Goal: Task Accomplishment & Management: Manage account settings

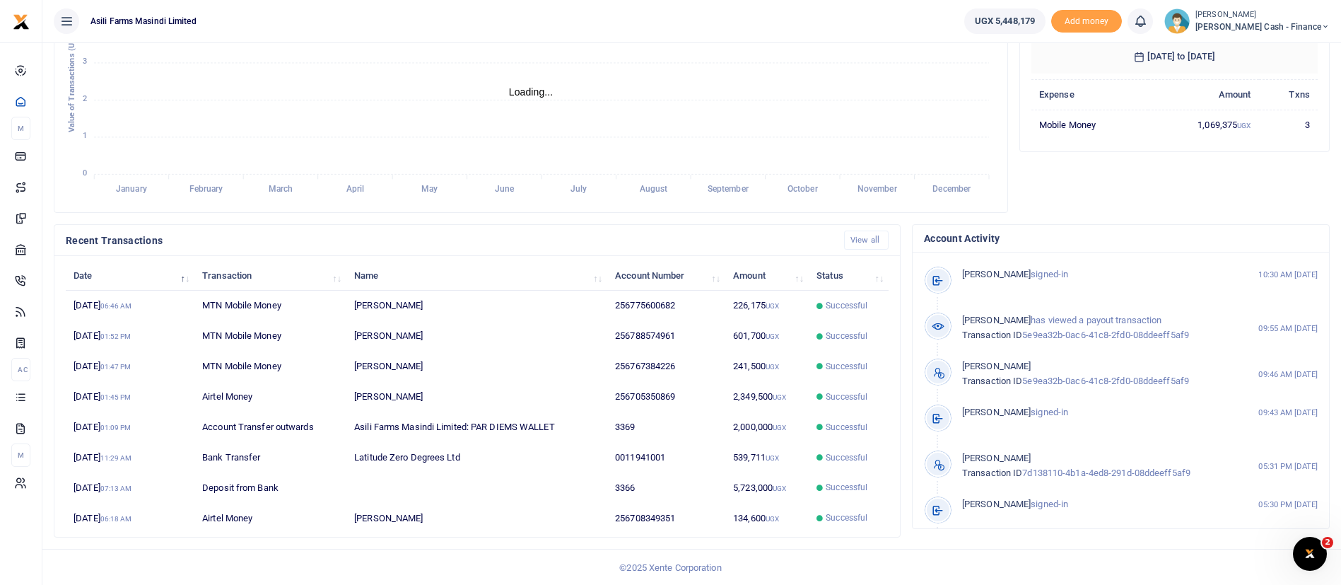
scroll to position [260, 0]
click at [1265, 4] on ul "UGX 5,448,179 Add money Notifications 0 You have no new notification" at bounding box center [1147, 21] width 388 height 42
click at [1256, 18] on small "[PERSON_NAME]" at bounding box center [1262, 15] width 134 height 12
click at [1276, 49] on link "Switch accounts" at bounding box center [1229, 52] width 112 height 20
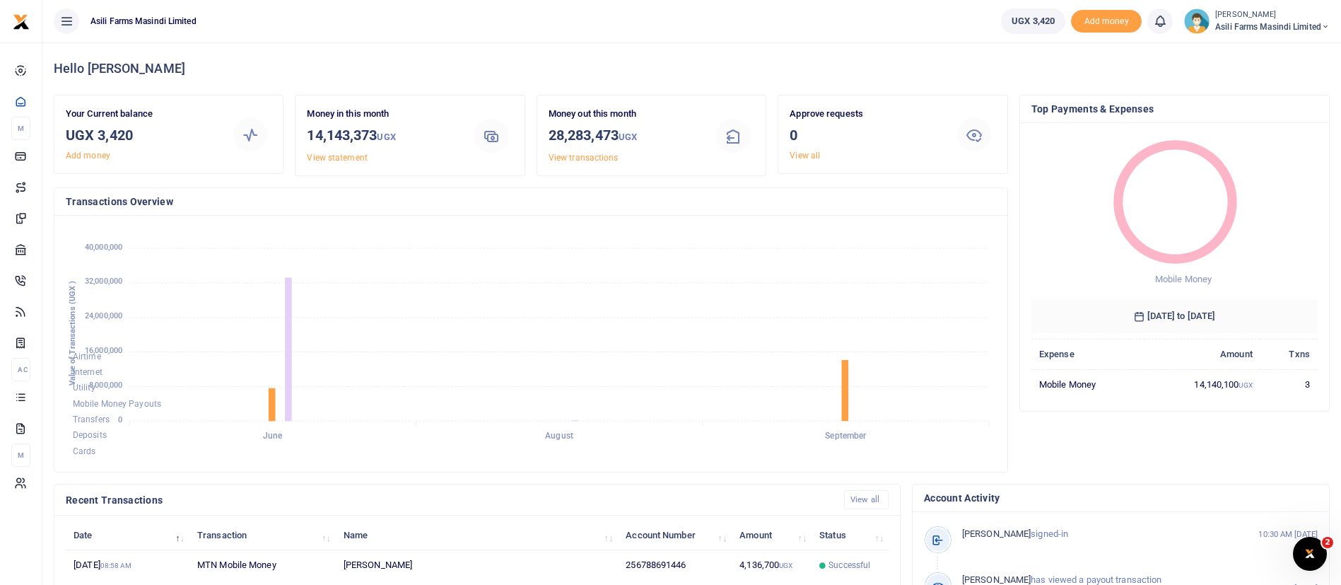
scroll to position [260, 0]
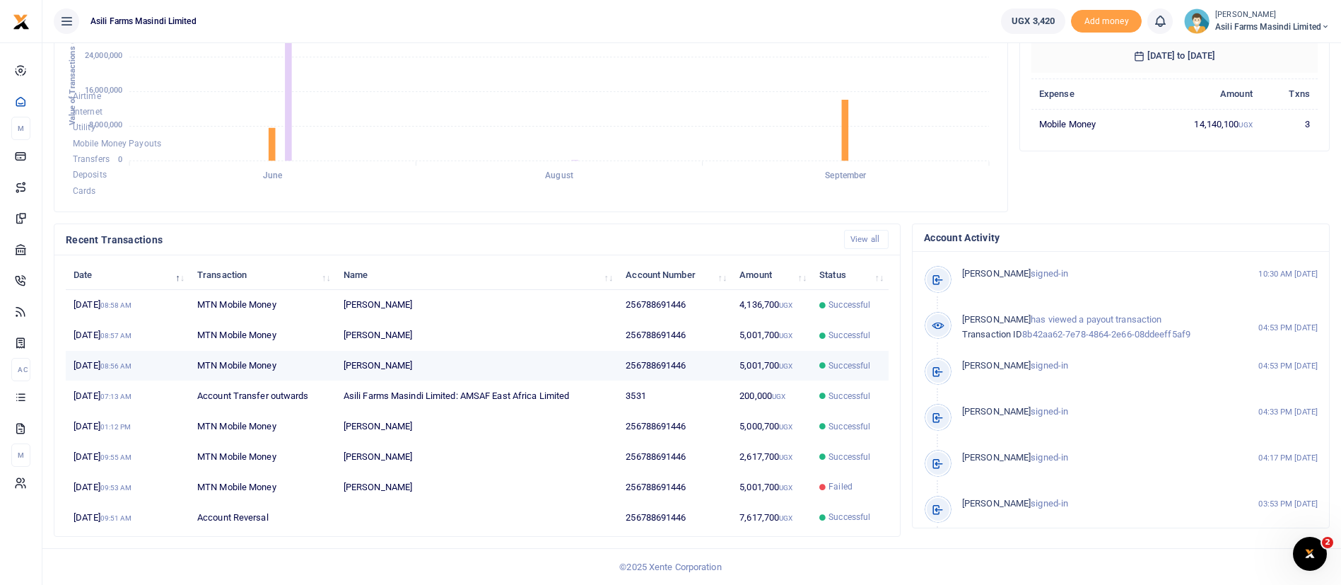
click at [861, 373] on td "Successful" at bounding box center [850, 366] width 77 height 30
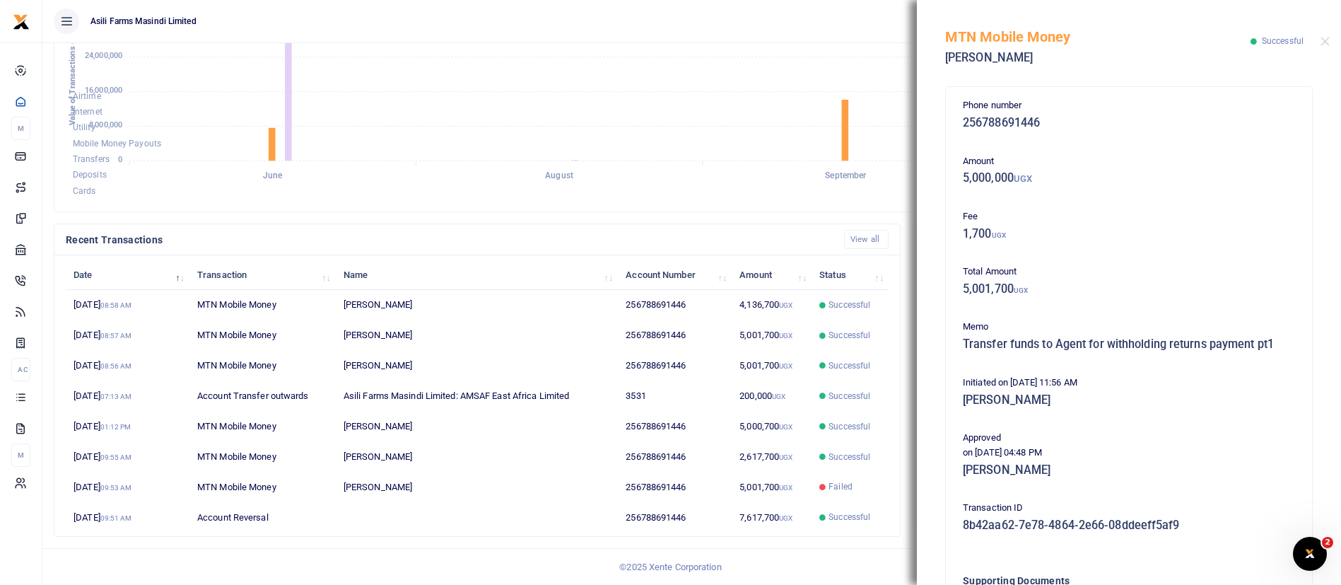
scroll to position [167, 0]
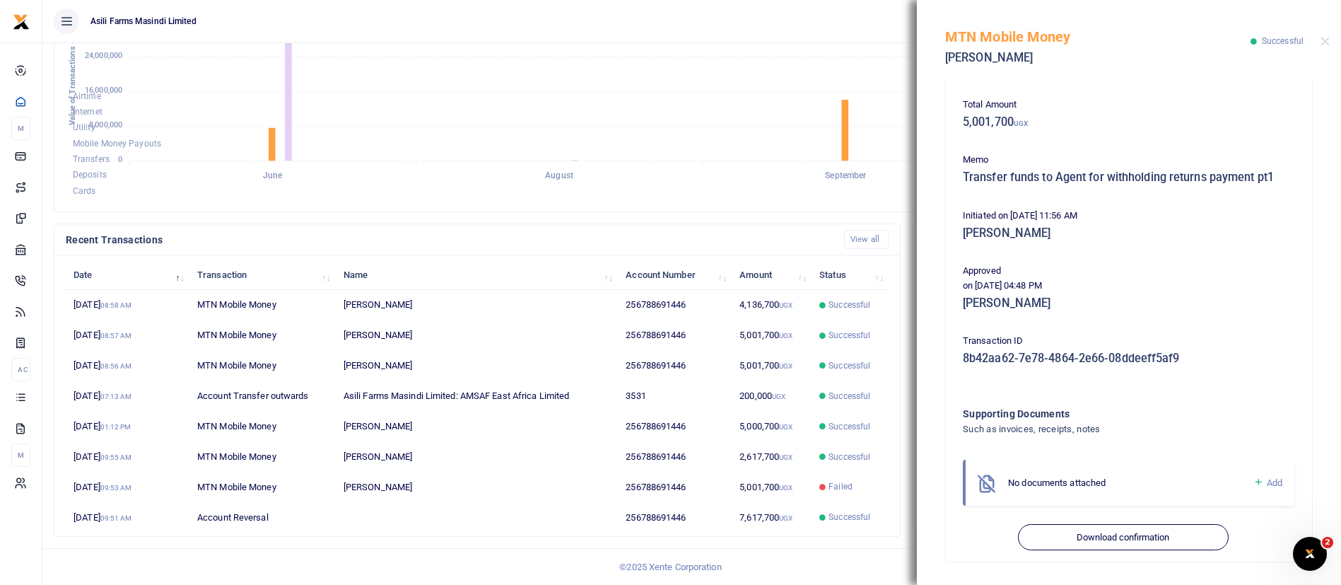
click at [1253, 483] on icon at bounding box center [1258, 482] width 11 height 13
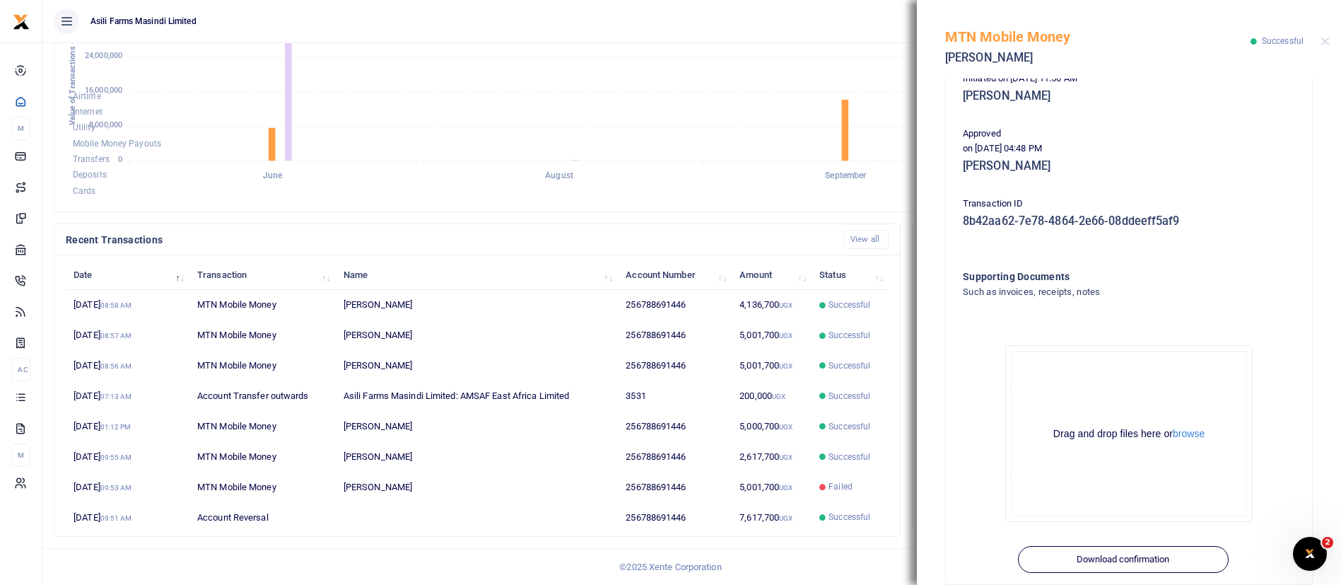
scroll to position [327, 0]
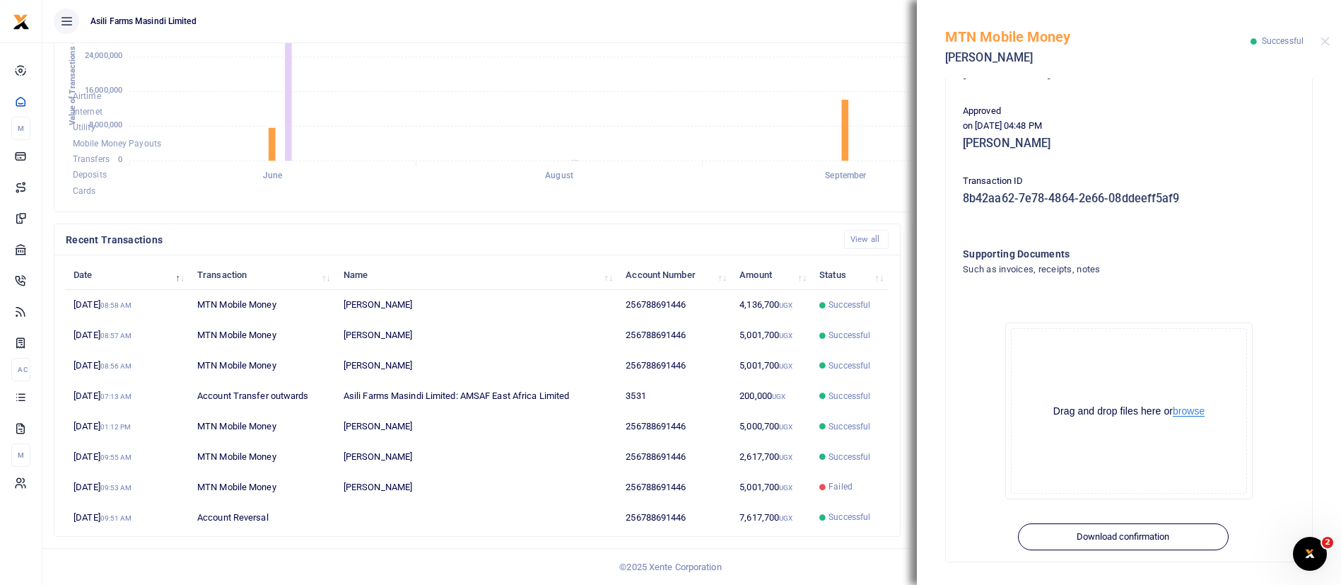
click at [1197, 413] on button "browse" at bounding box center [1189, 411] width 32 height 11
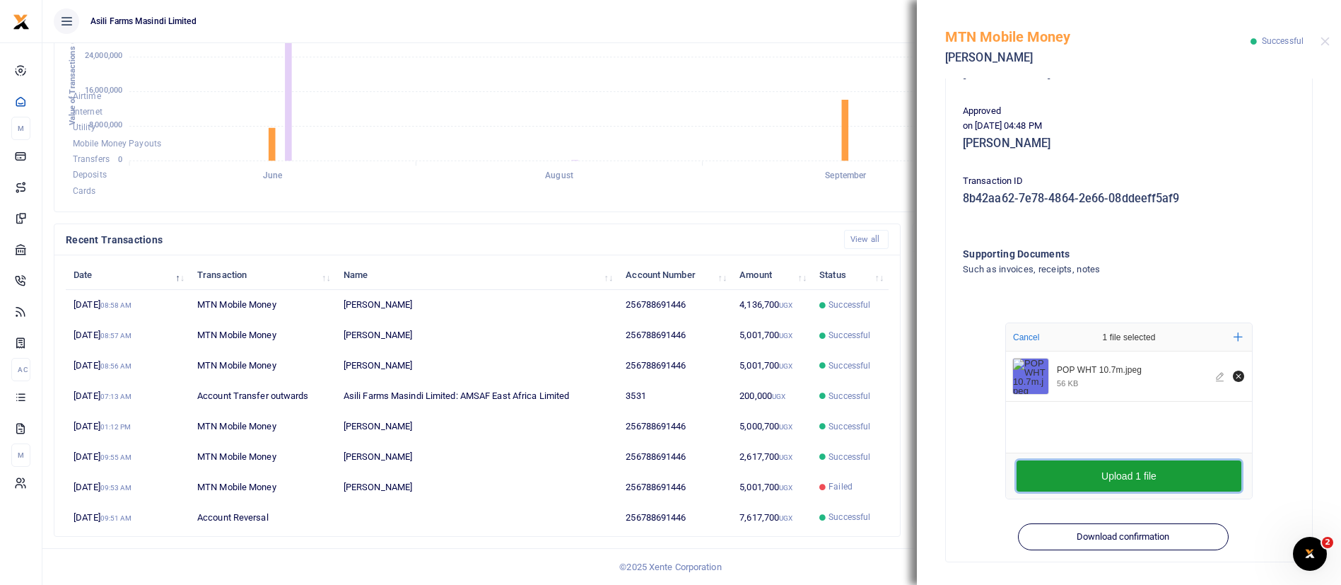
click at [1124, 476] on button "Upload 1 file" at bounding box center [1129, 475] width 225 height 31
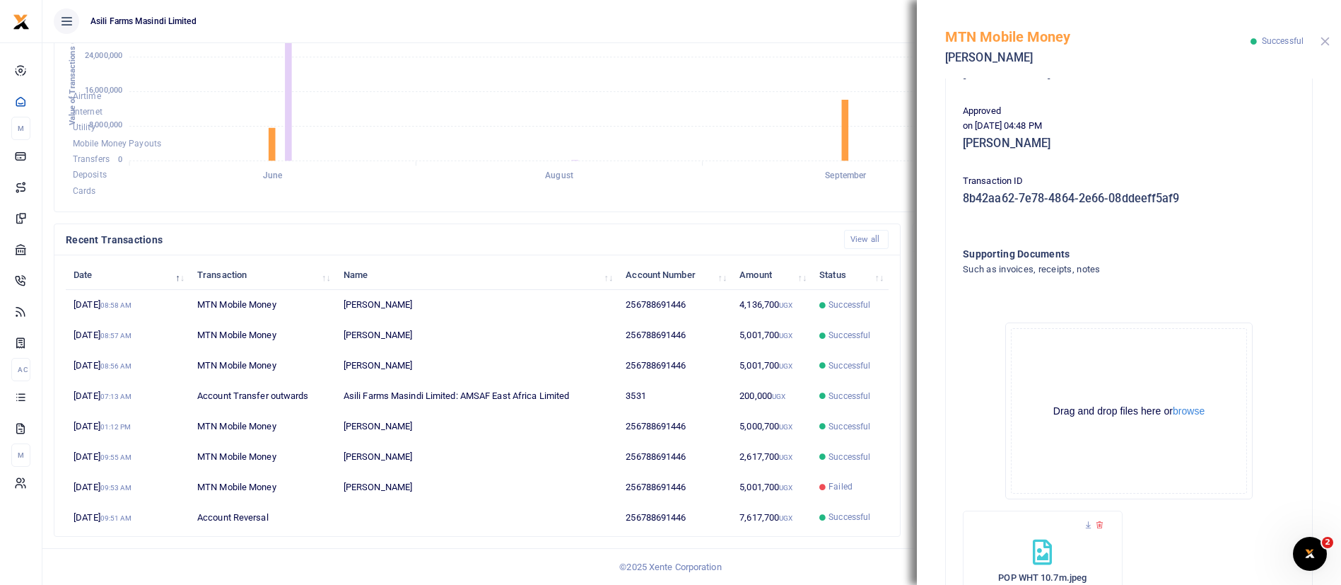
click at [1328, 42] on button "Close" at bounding box center [1325, 41] width 9 height 9
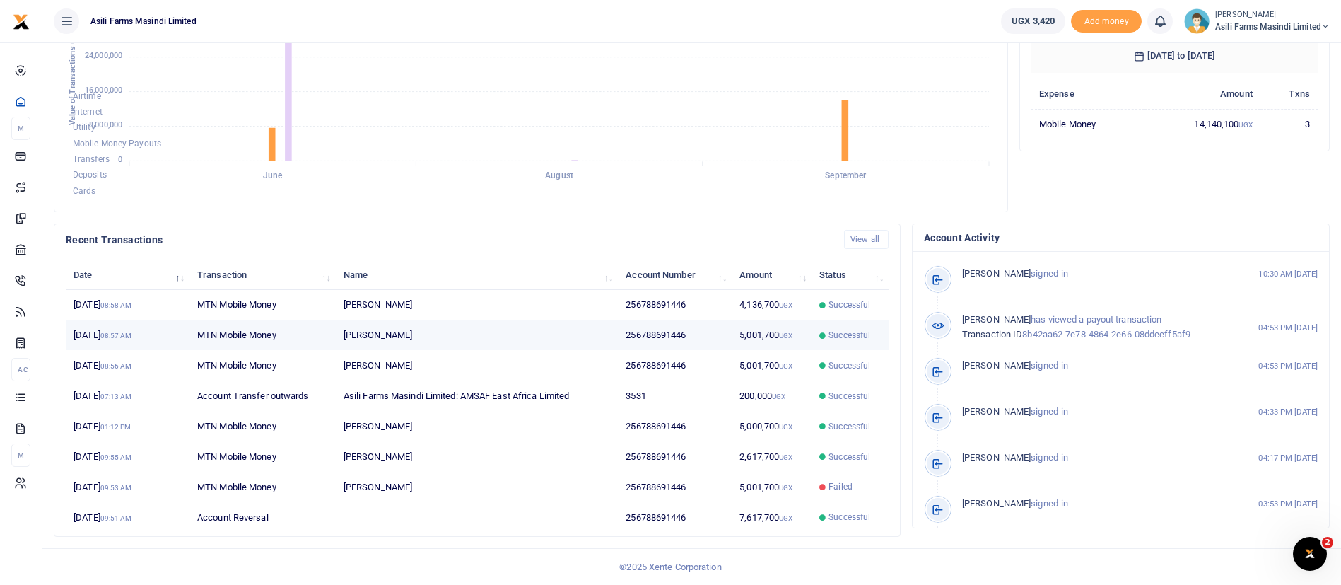
click at [809, 339] on td "5,001,700 UGX" at bounding box center [772, 335] width 80 height 30
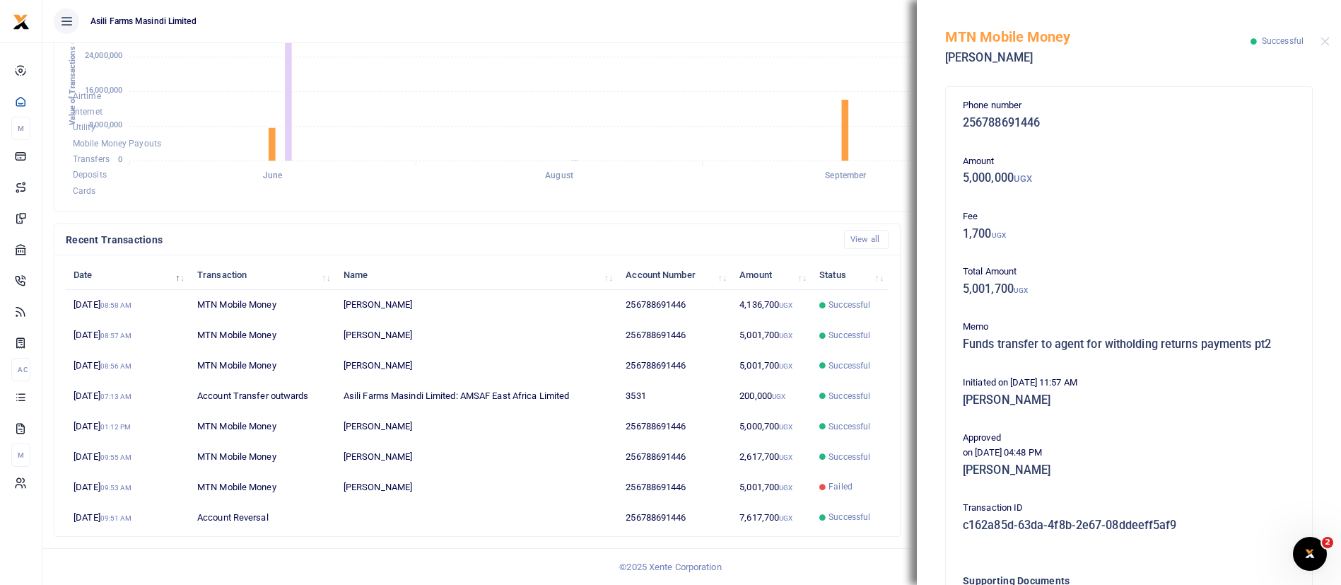
scroll to position [167, 0]
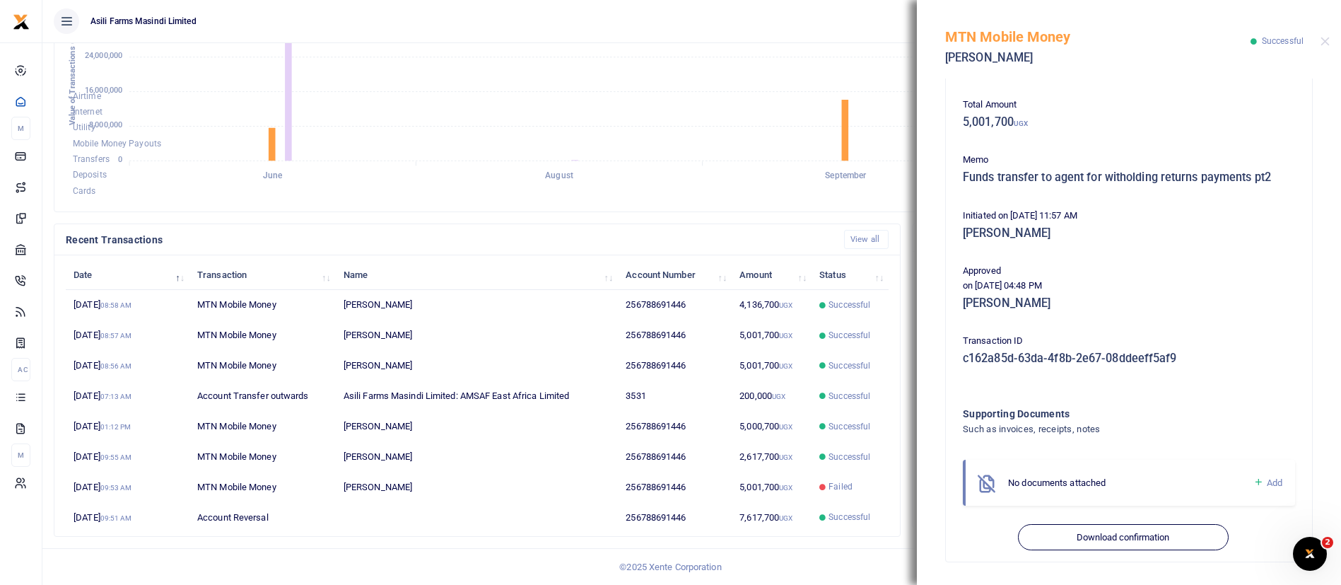
click at [1253, 480] on icon at bounding box center [1258, 482] width 11 height 13
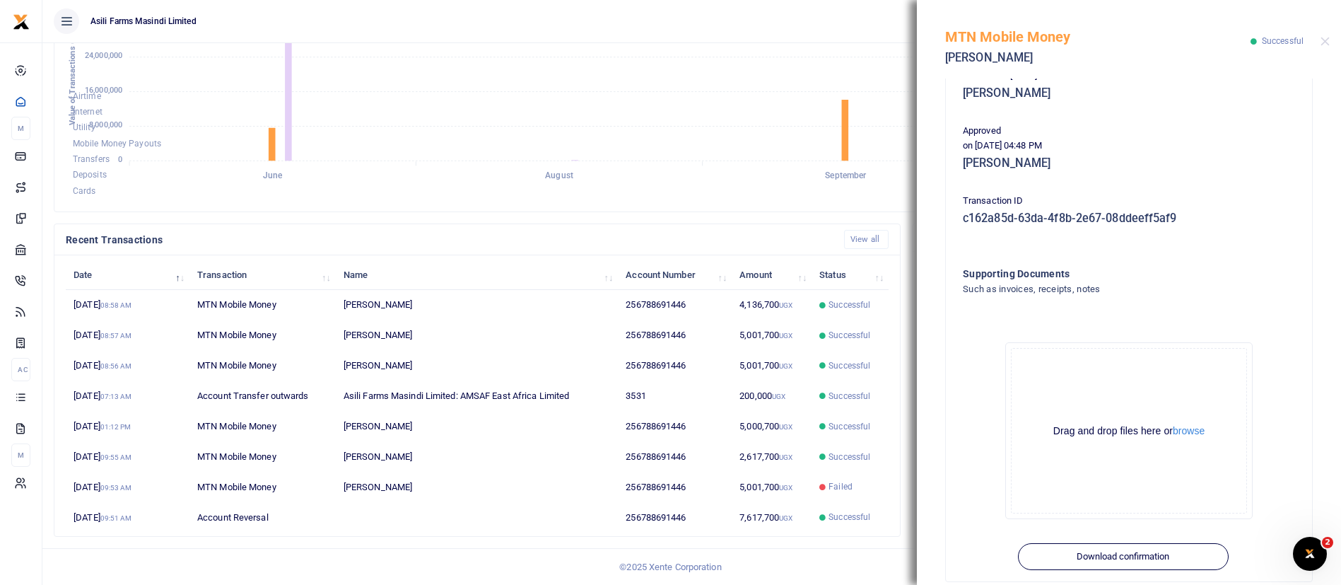
scroll to position [327, 0]
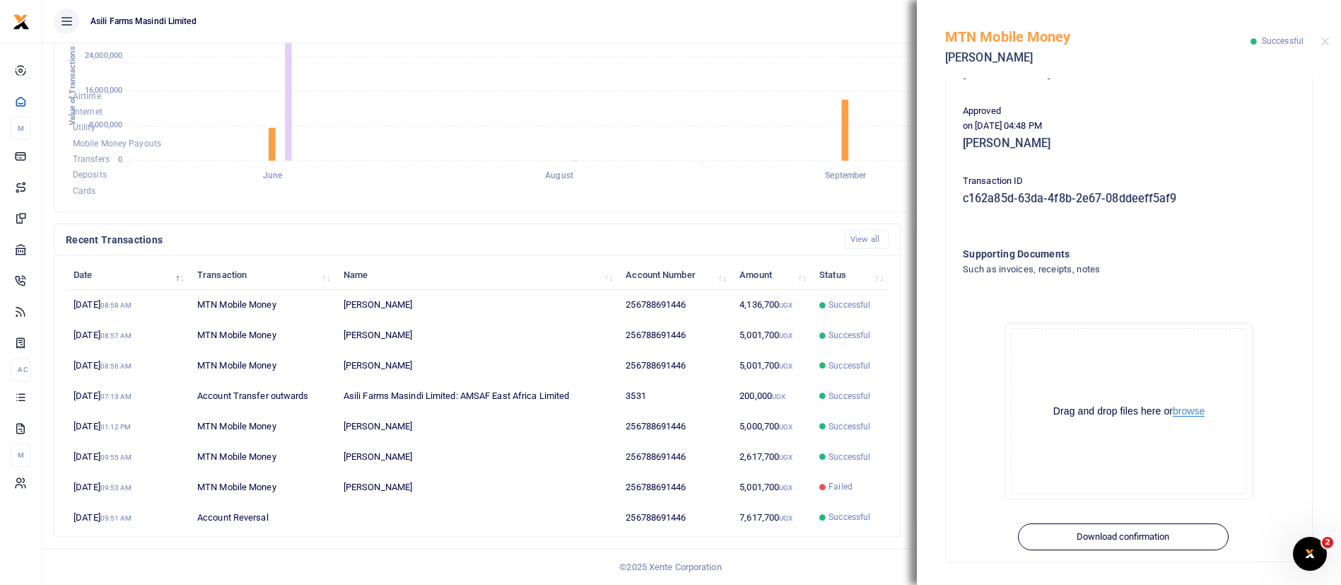
click at [1180, 409] on button "browse" at bounding box center [1189, 411] width 32 height 11
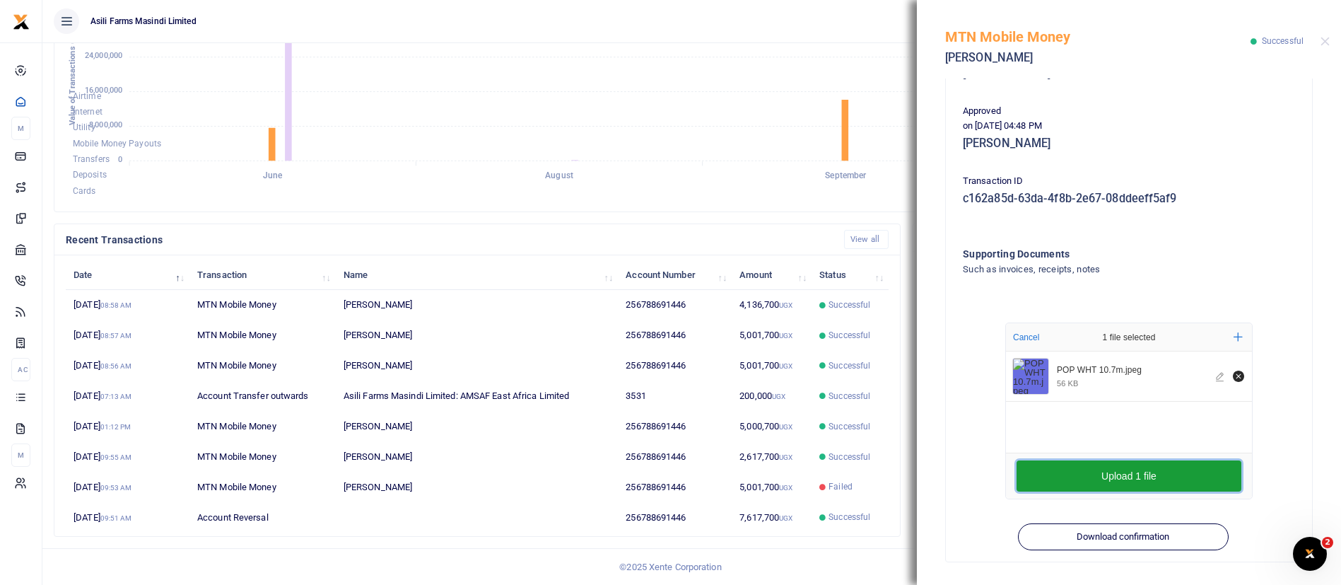
click at [1088, 476] on button "Upload 1 file" at bounding box center [1129, 475] width 225 height 31
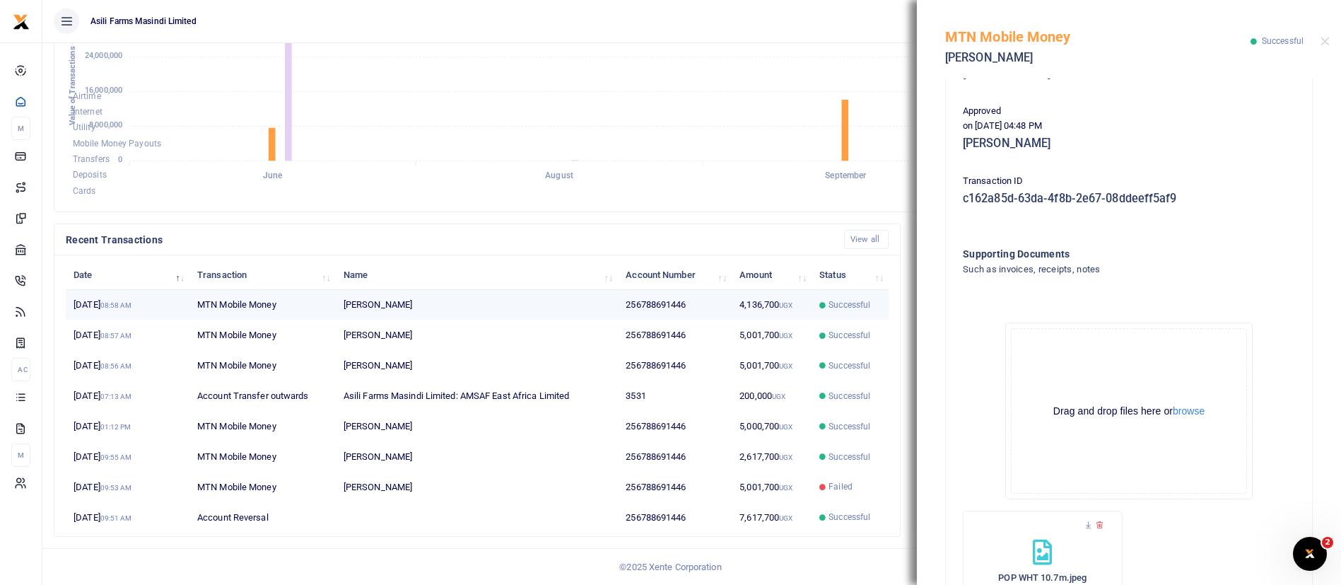
click at [795, 307] on td "4,136,700 UGX" at bounding box center [772, 305] width 80 height 30
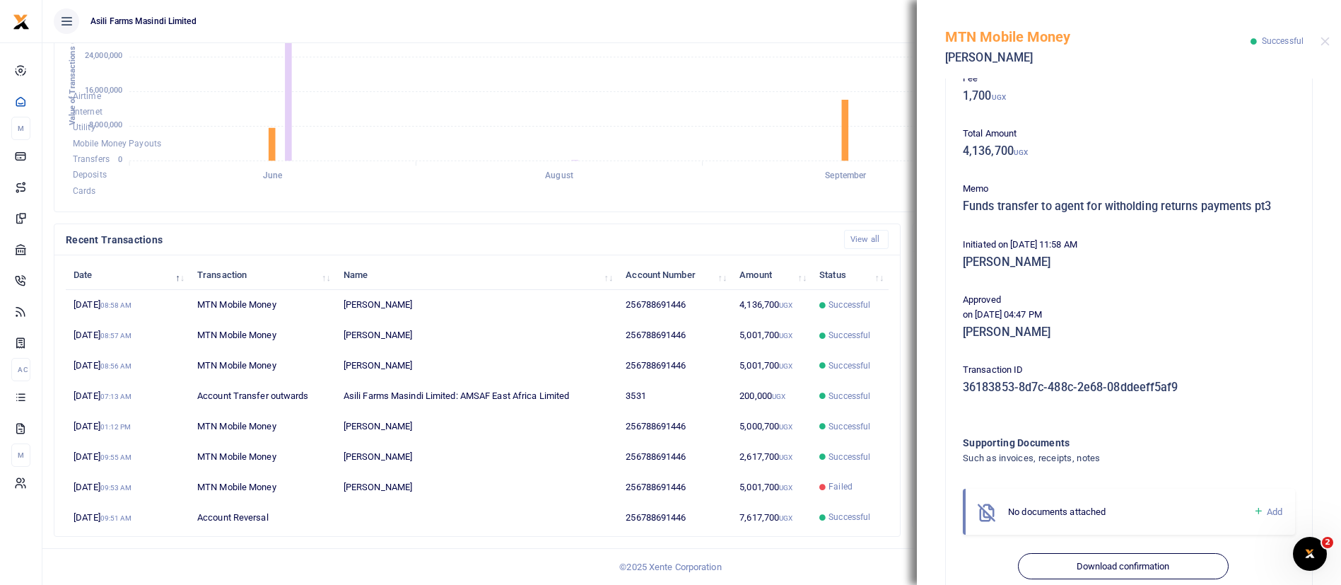
scroll to position [167, 0]
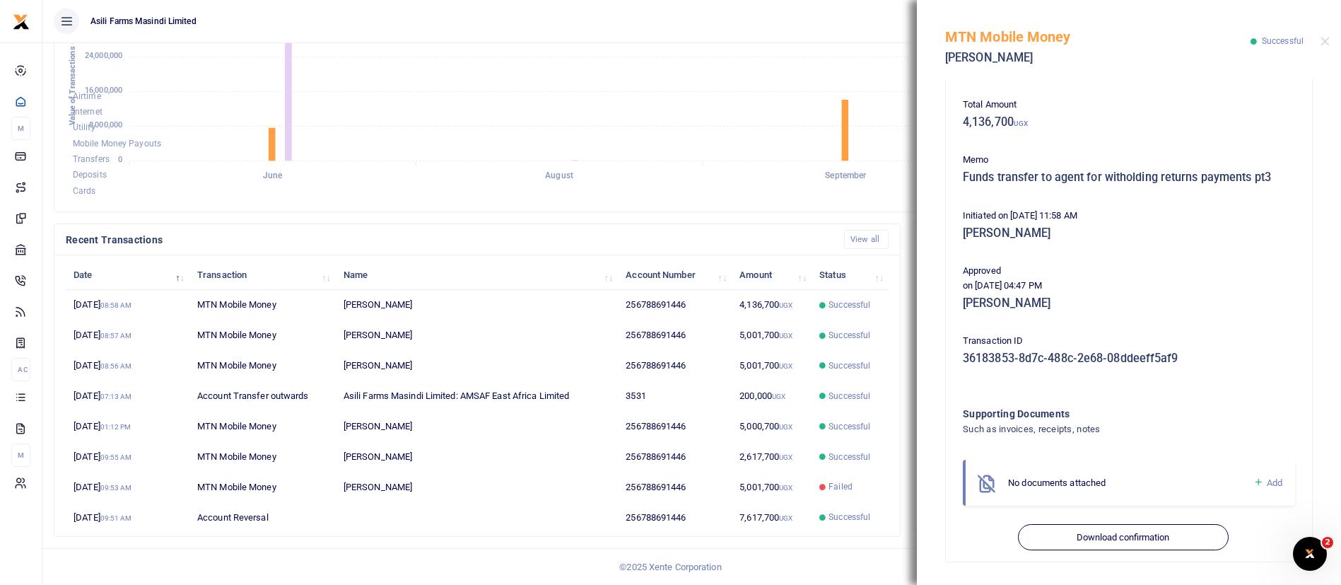
click at [1253, 479] on icon at bounding box center [1258, 482] width 11 height 13
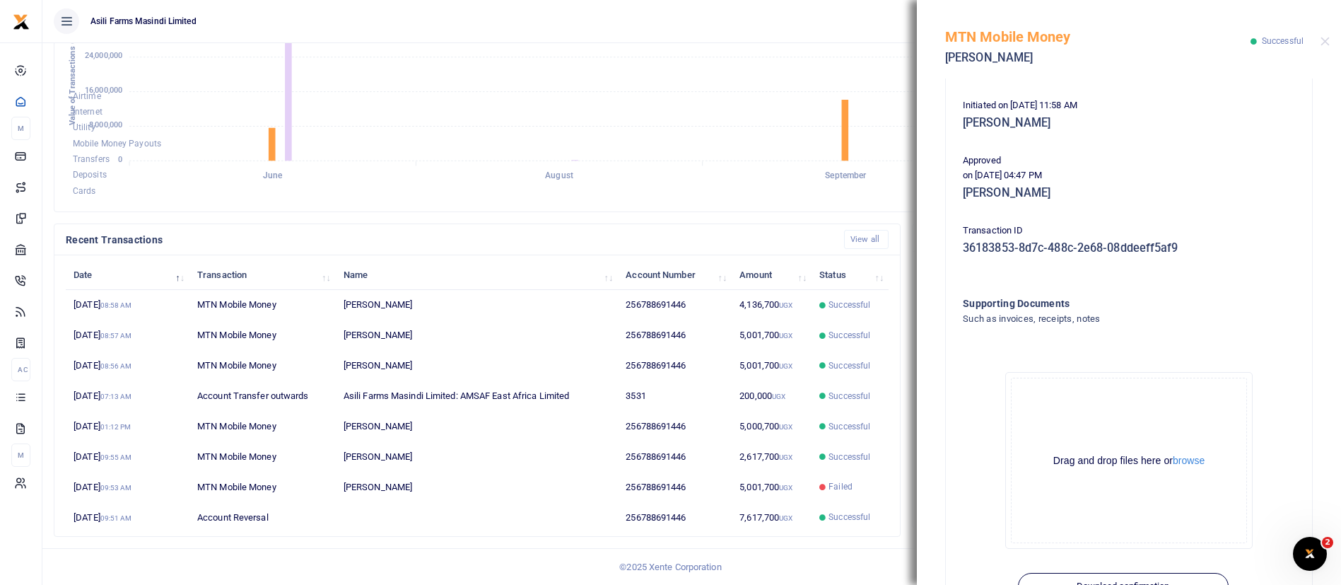
scroll to position [327, 0]
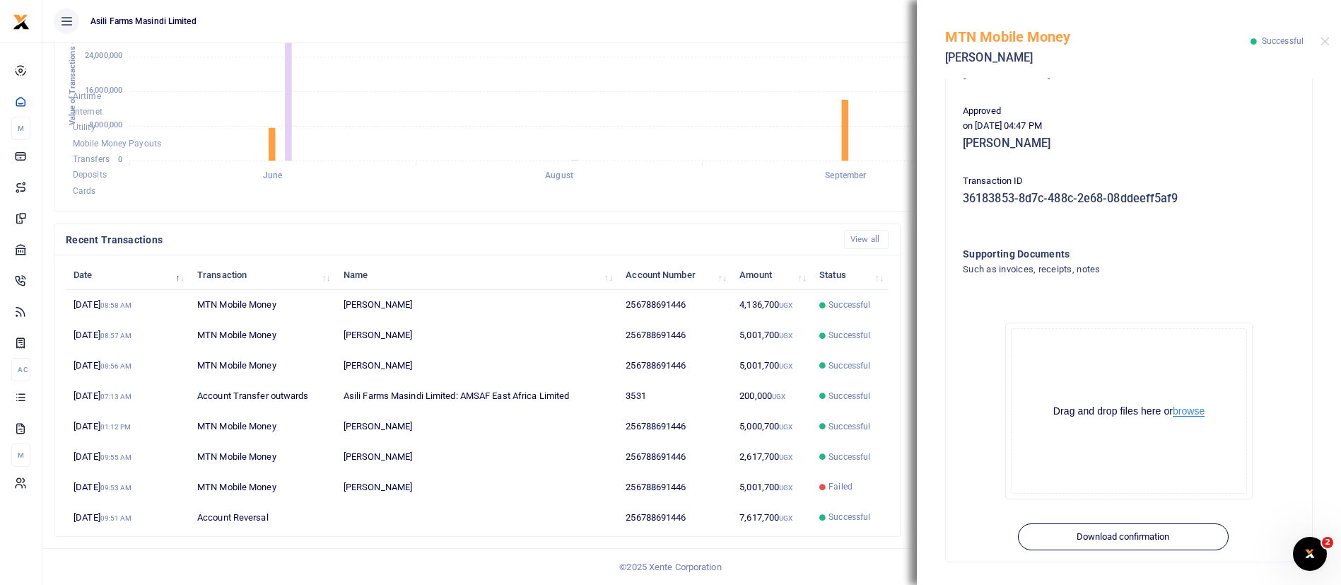
click at [1182, 408] on button "browse" at bounding box center [1189, 411] width 32 height 11
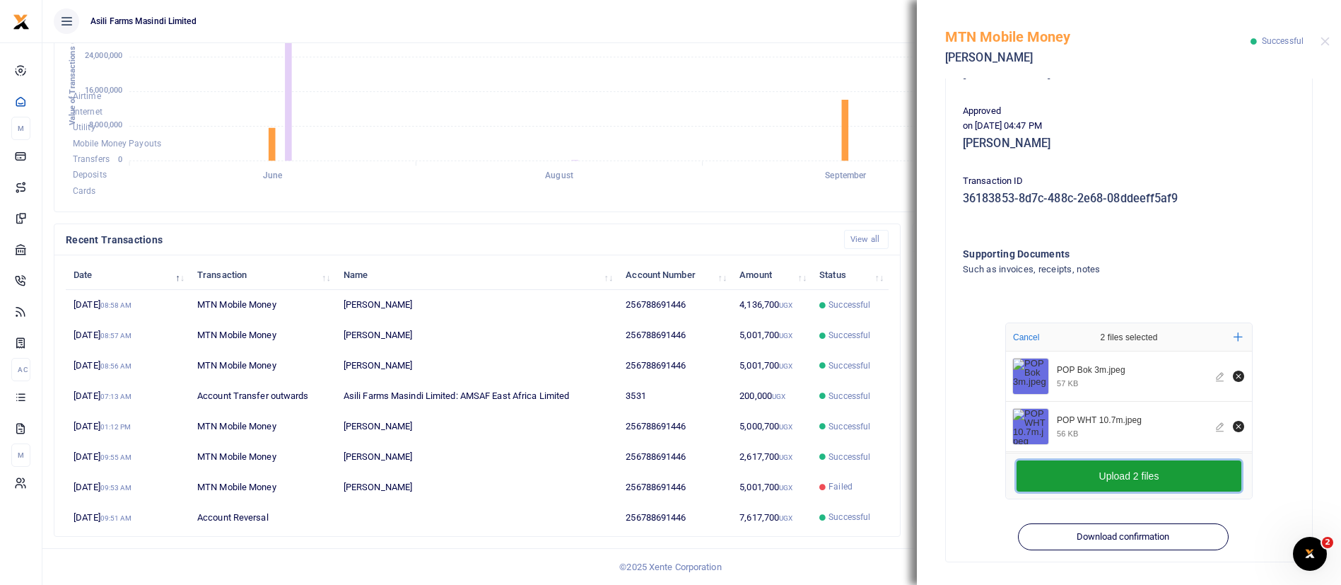
click at [1122, 481] on button "Upload 2 files" at bounding box center [1129, 475] width 225 height 31
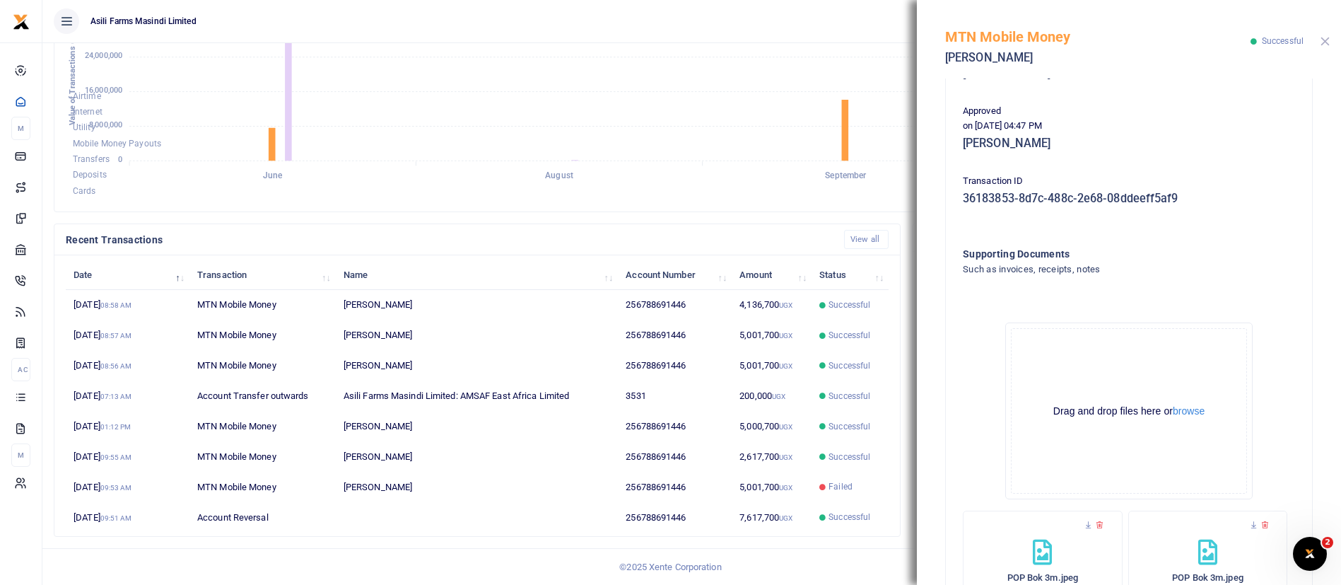
click at [1328, 41] on button "Close" at bounding box center [1325, 41] width 9 height 9
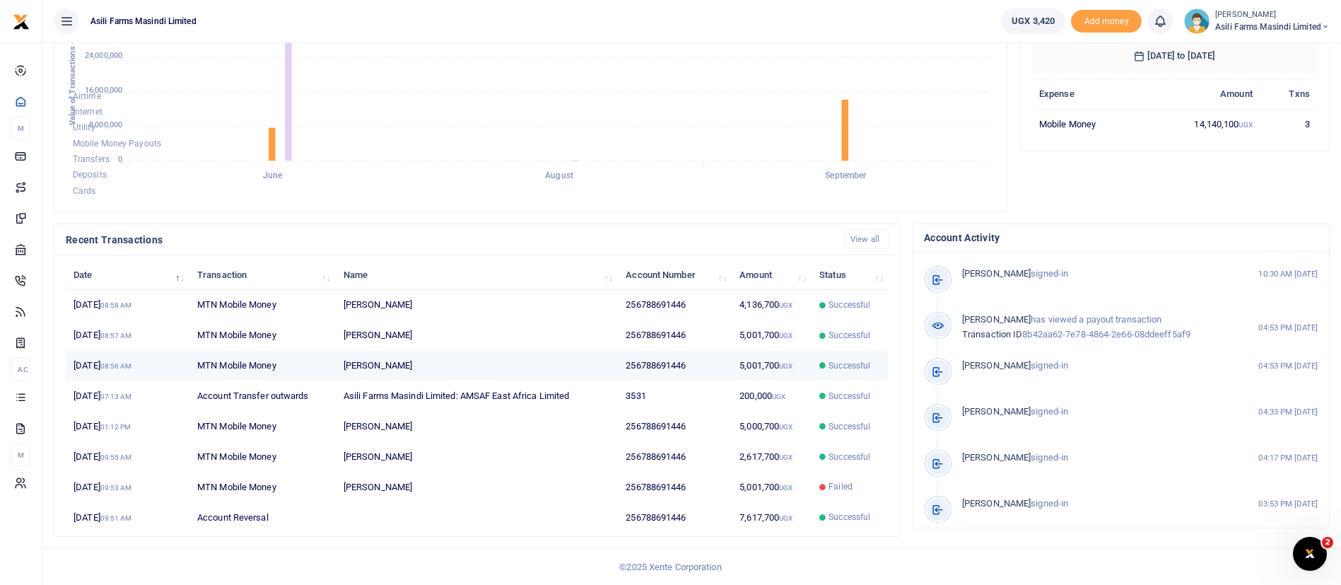
click at [603, 373] on td "[PERSON_NAME]" at bounding box center [477, 366] width 283 height 30
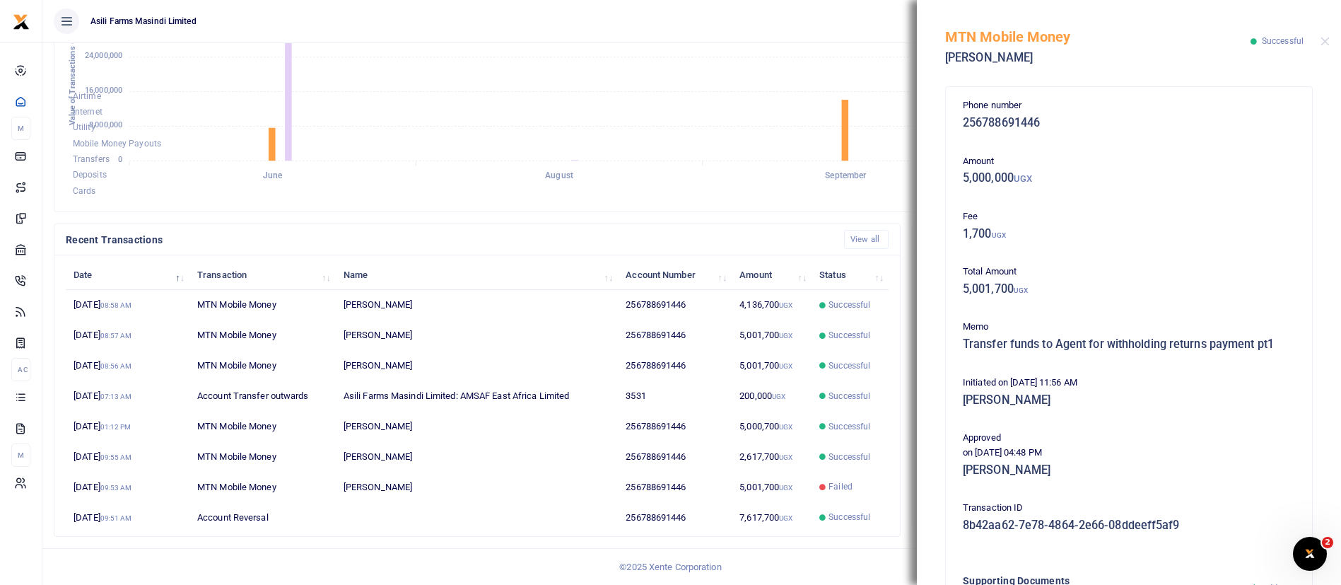
scroll to position [228, 0]
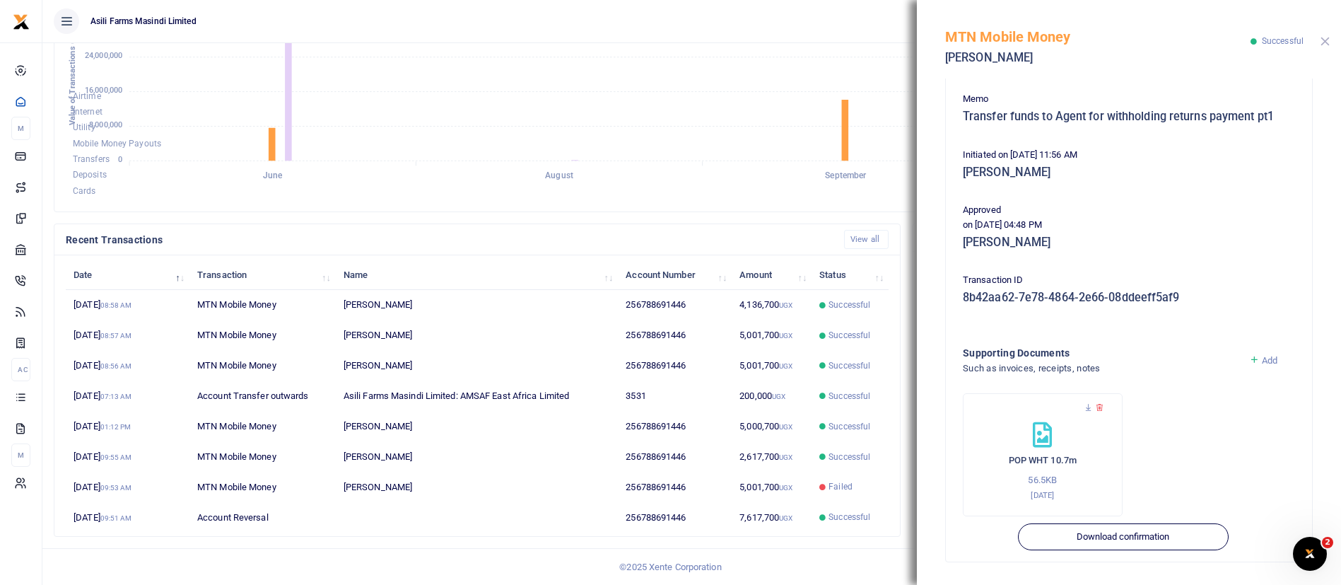
click at [1326, 40] on button "Close" at bounding box center [1325, 41] width 9 height 9
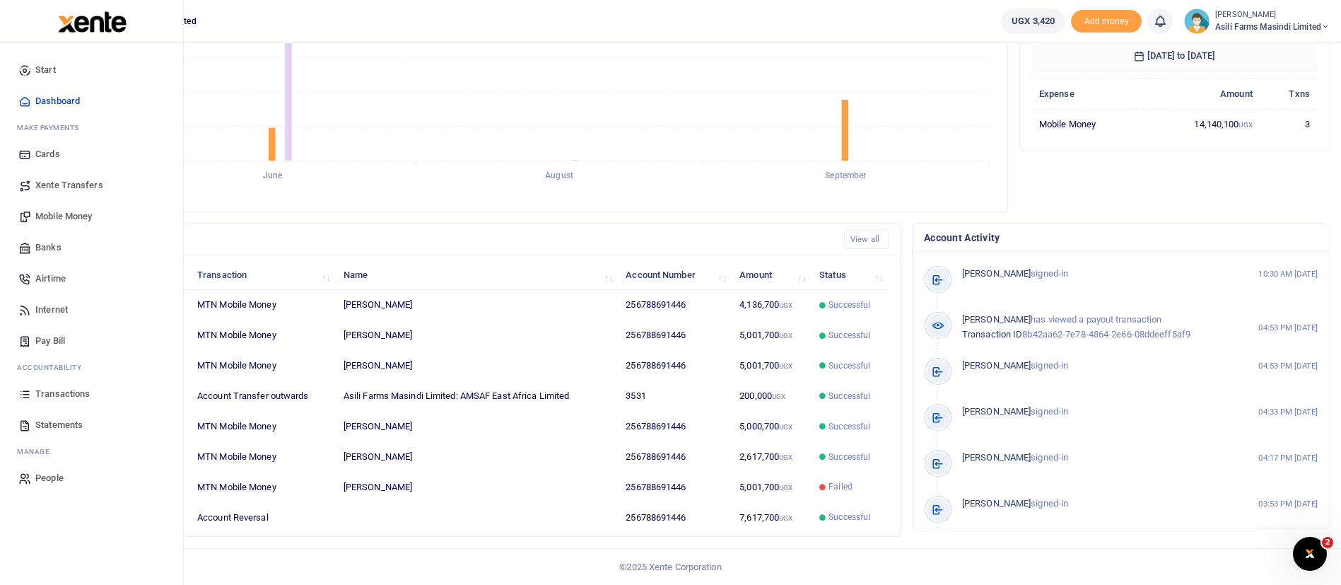
click at [62, 423] on span "Statements" at bounding box center [58, 425] width 47 height 14
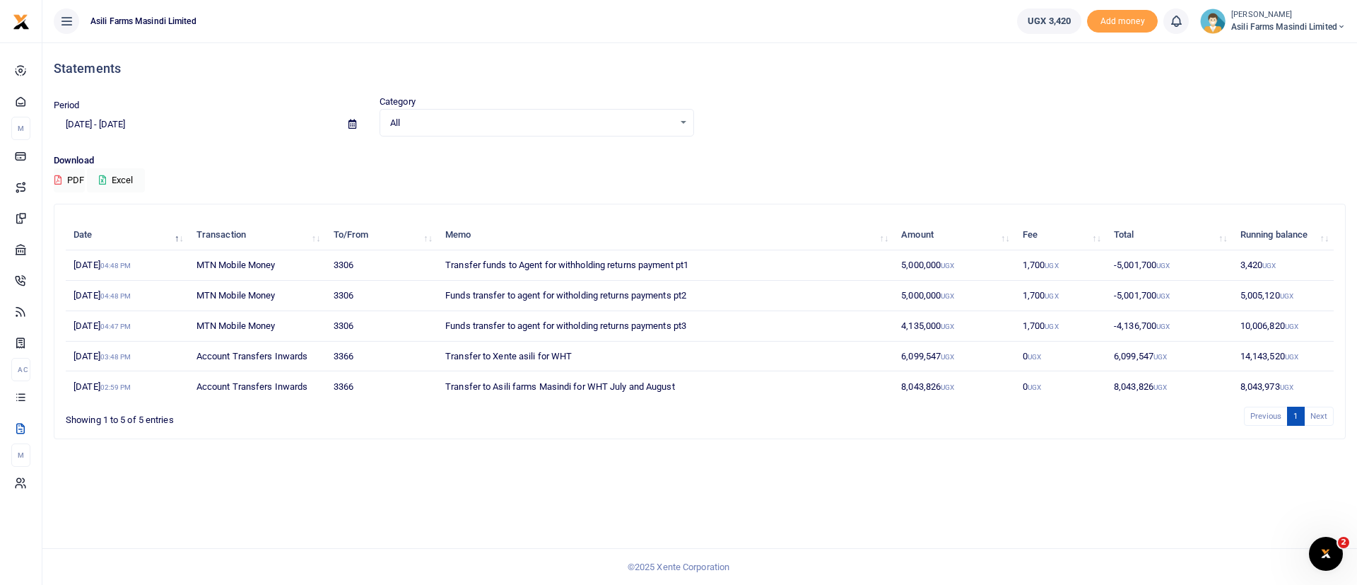
click at [352, 124] on icon at bounding box center [353, 123] width 8 height 9
click at [109, 289] on li "Last 6 Month" at bounding box center [103, 285] width 99 height 22
type input "03/19/2025 - 09/19/2025"
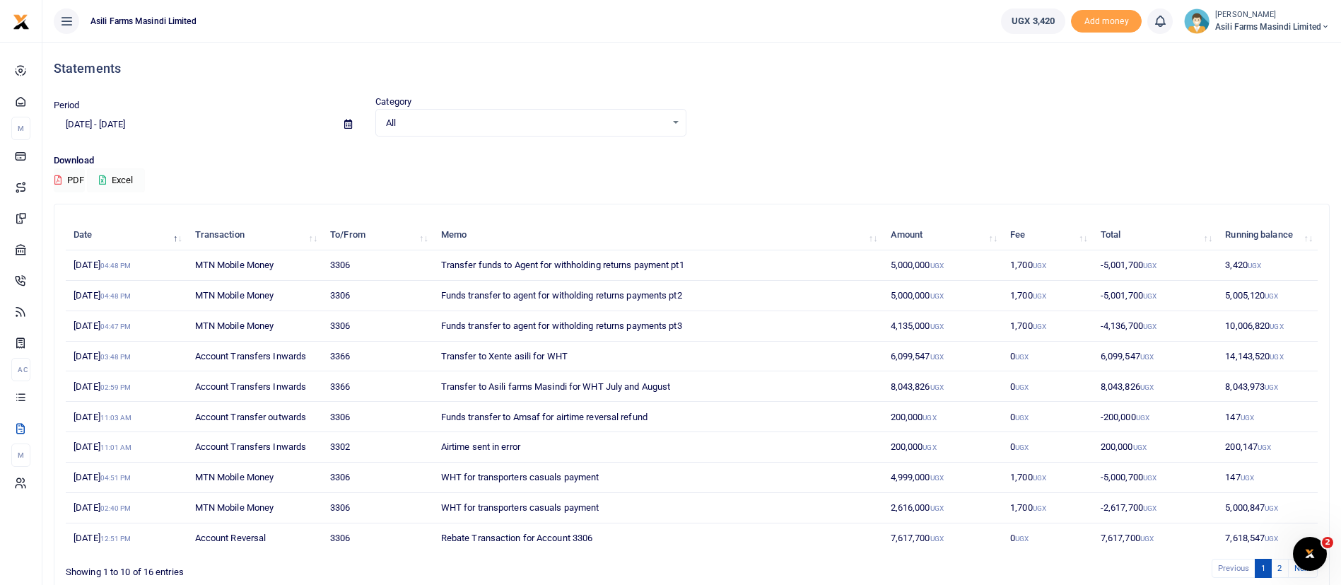
click at [130, 182] on button "Excel" at bounding box center [116, 180] width 58 height 24
